Goal: Information Seeking & Learning: Learn about a topic

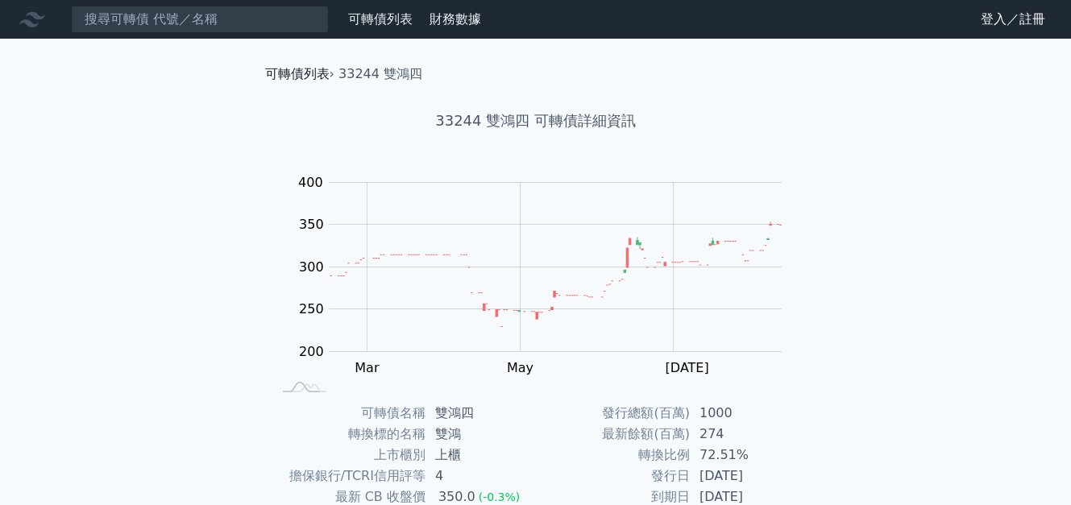
click at [300, 76] on link "可轉債列表" at bounding box center [297, 73] width 64 height 15
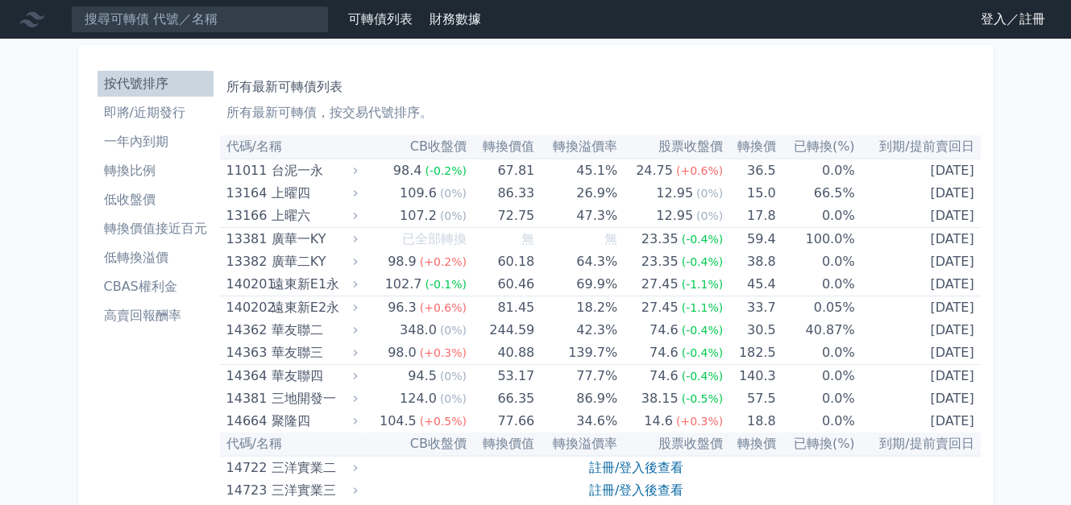
click at [155, 116] on li "即將/近期發行" at bounding box center [155, 112] width 116 height 19
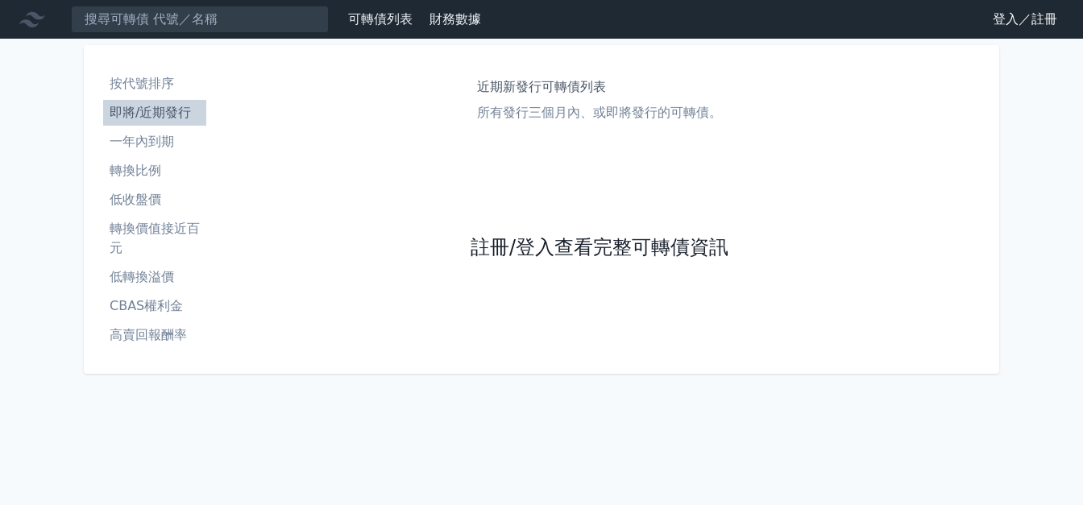
click at [478, 242] on link "註冊/登入查看完整可轉債資訊" at bounding box center [599, 248] width 258 height 26
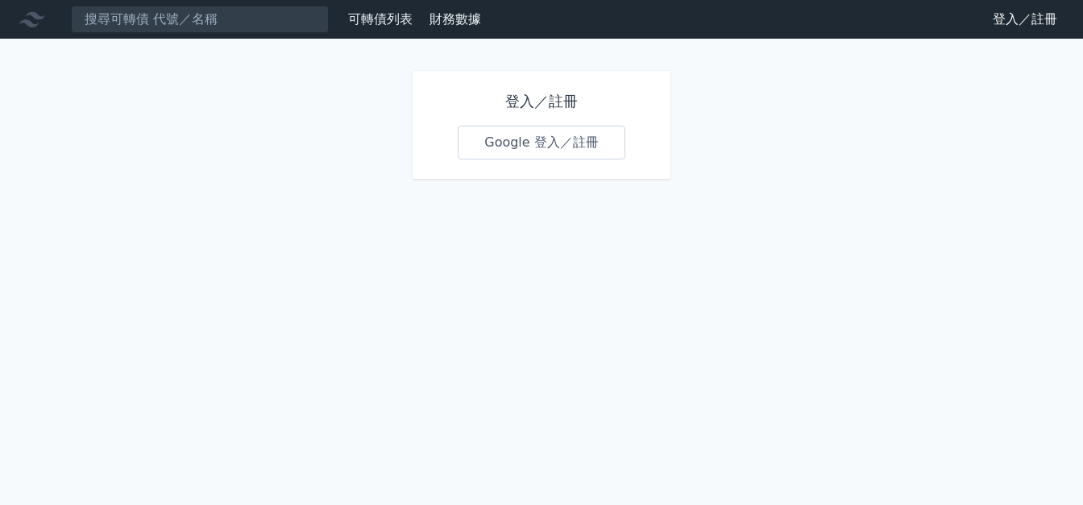
click at [503, 146] on link "Google 登入／註冊" at bounding box center [542, 143] width 168 height 34
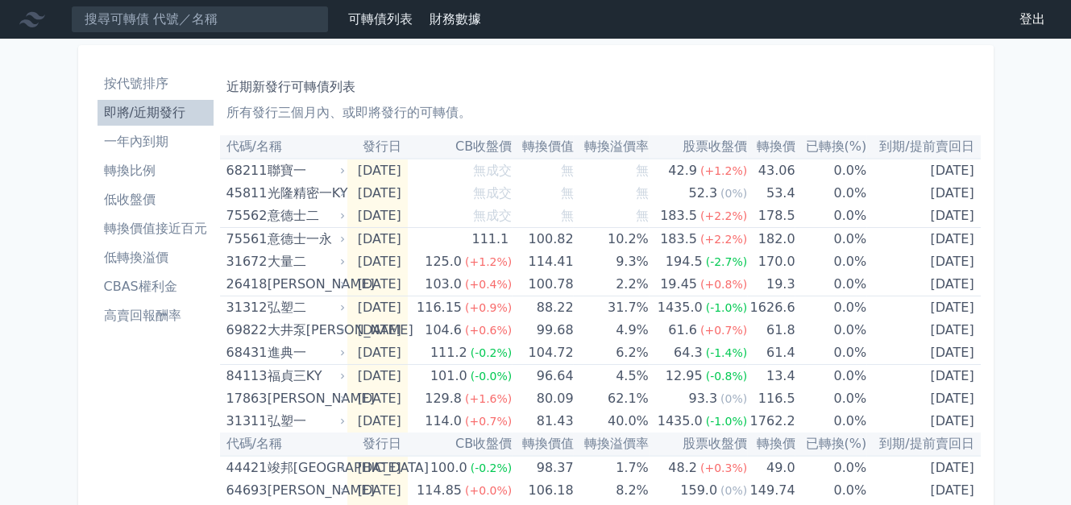
click at [119, 80] on li "按代號排序" at bounding box center [155, 83] width 116 height 19
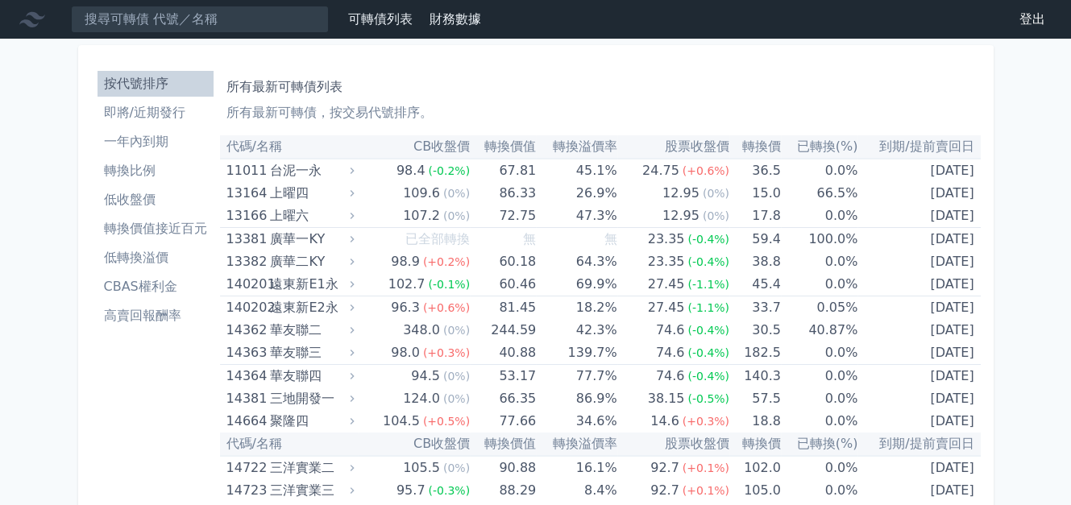
click at [163, 107] on li "即將/近期發行" at bounding box center [155, 112] width 116 height 19
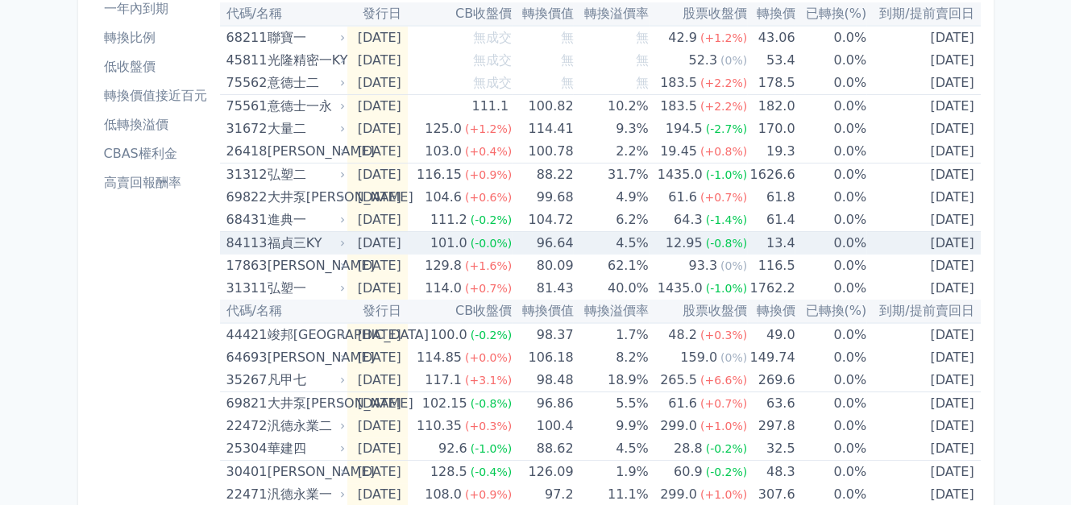
scroll to position [161, 0]
